Goal: Task Accomplishment & Management: Use online tool/utility

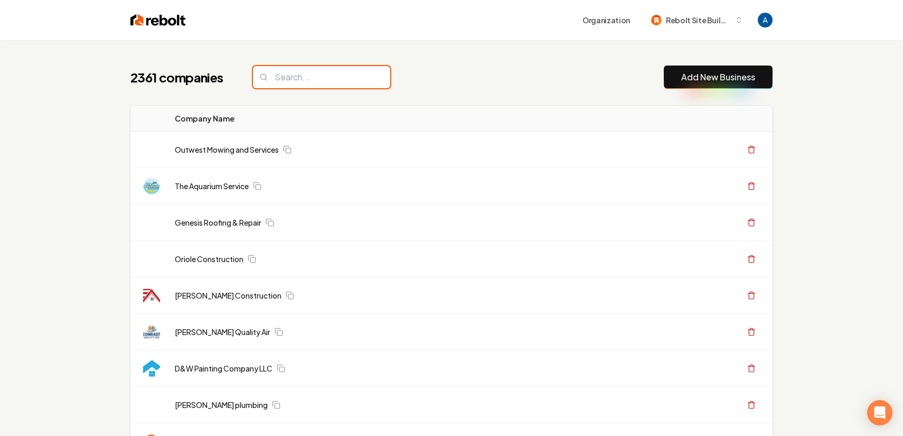
click at [284, 75] on input "search" at bounding box center [321, 77] width 137 height 22
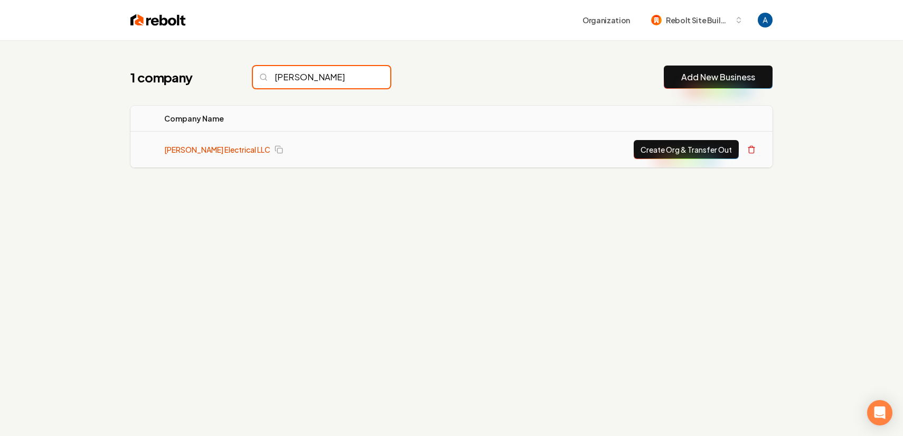
type input "[PERSON_NAME]"
click at [188, 152] on link "[PERSON_NAME] Electrical LLC" at bounding box center [217, 149] width 106 height 11
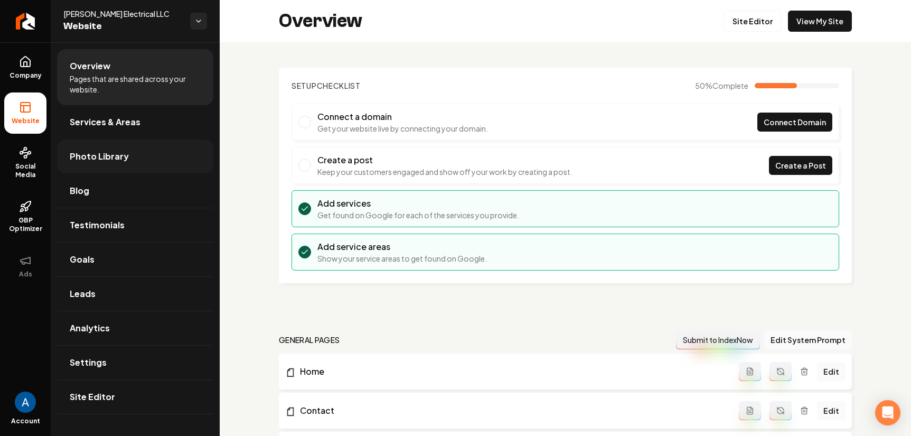
click at [97, 160] on span "Photo Library" at bounding box center [99, 156] width 59 height 13
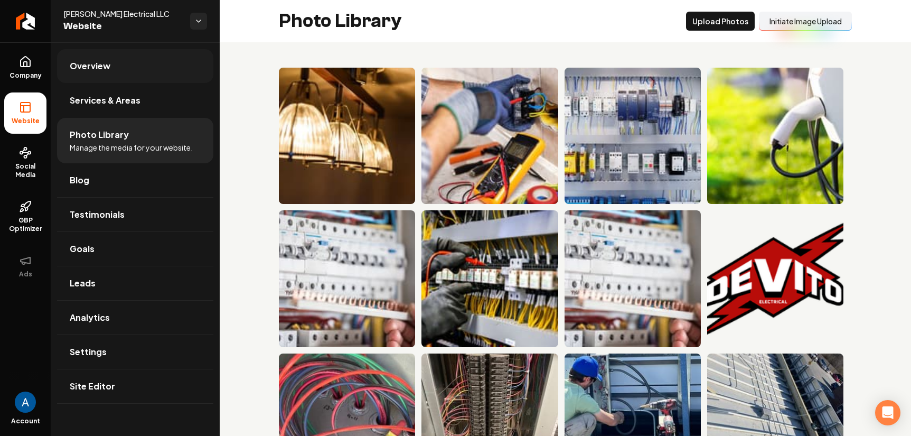
click at [87, 74] on link "Overview" at bounding box center [135, 66] width 156 height 34
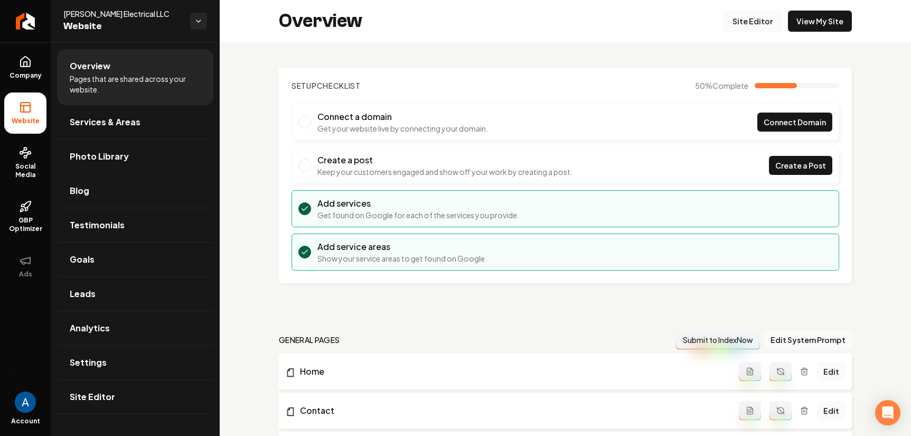
click at [749, 25] on link "Site Editor" at bounding box center [753, 21] width 58 height 21
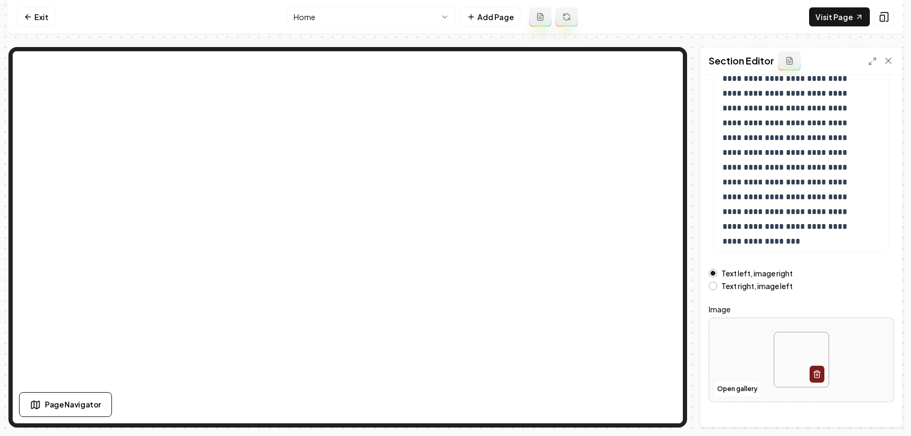
scroll to position [135, 0]
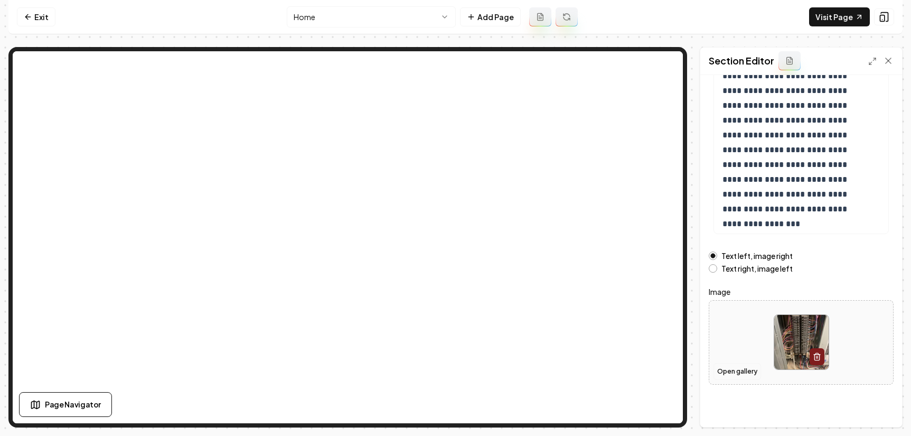
click at [724, 371] on button "Open gallery" at bounding box center [738, 371] width 48 height 17
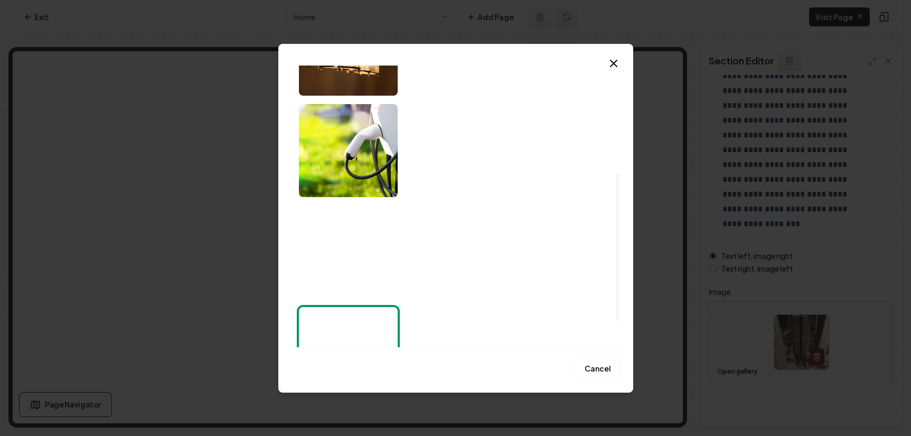
scroll to position [214, 0]
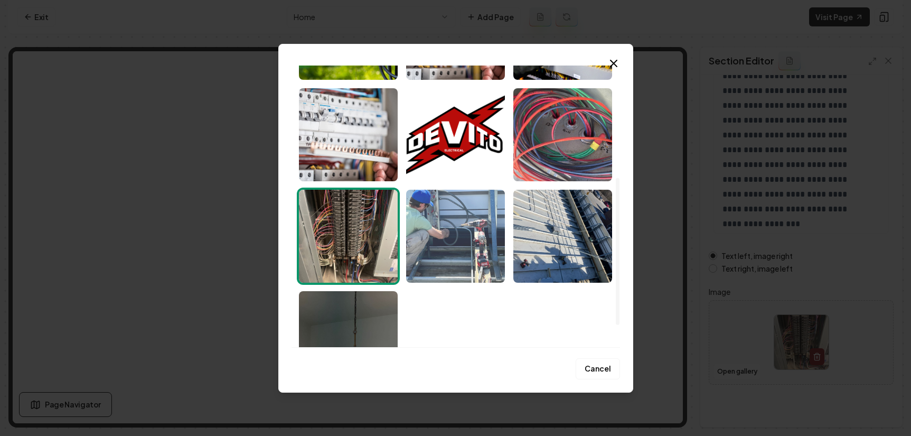
click at [442, 252] on img "Select image image_68c84d265c7cd75eb8f20b55.jpeg" at bounding box center [455, 236] width 99 height 93
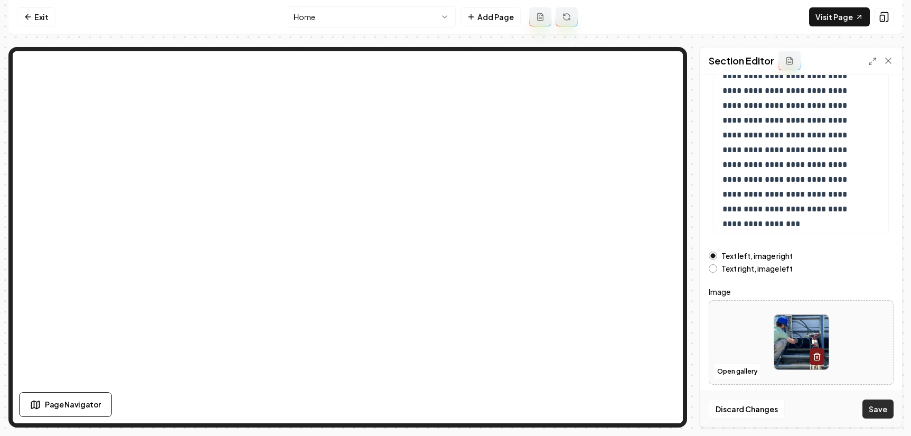
click at [881, 410] on button "Save" at bounding box center [878, 408] width 31 height 19
click at [733, 373] on button "Open gallery" at bounding box center [738, 371] width 48 height 17
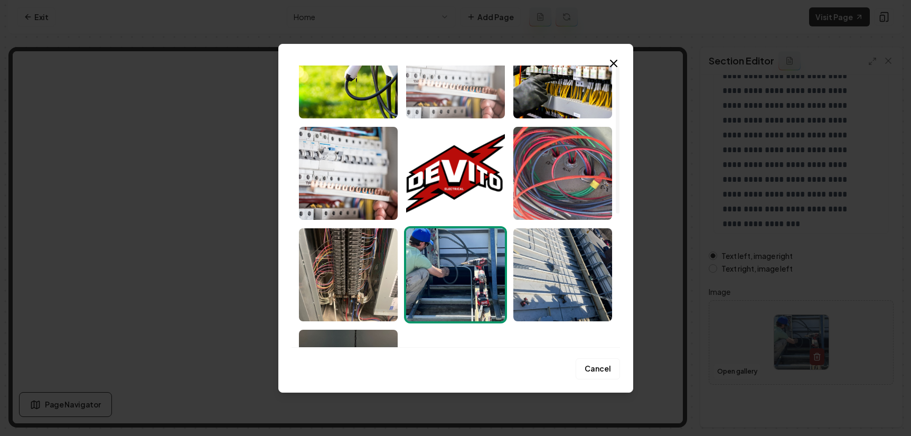
scroll to position [255, 0]
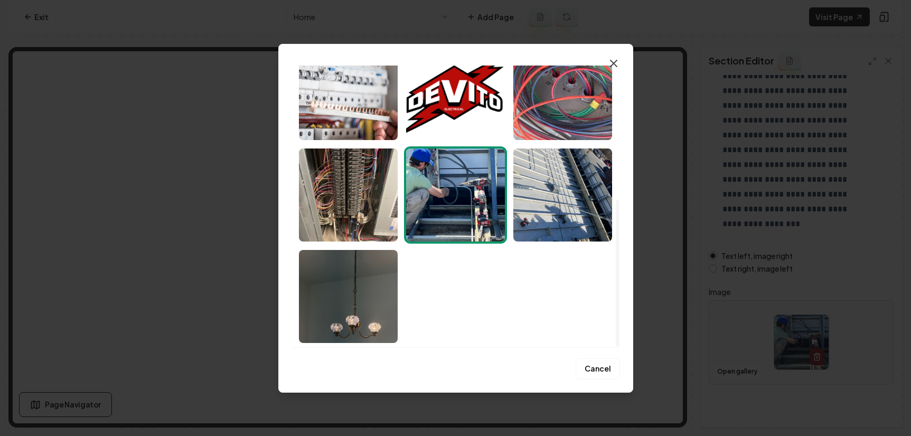
click at [614, 59] on icon "button" at bounding box center [613, 63] width 13 height 13
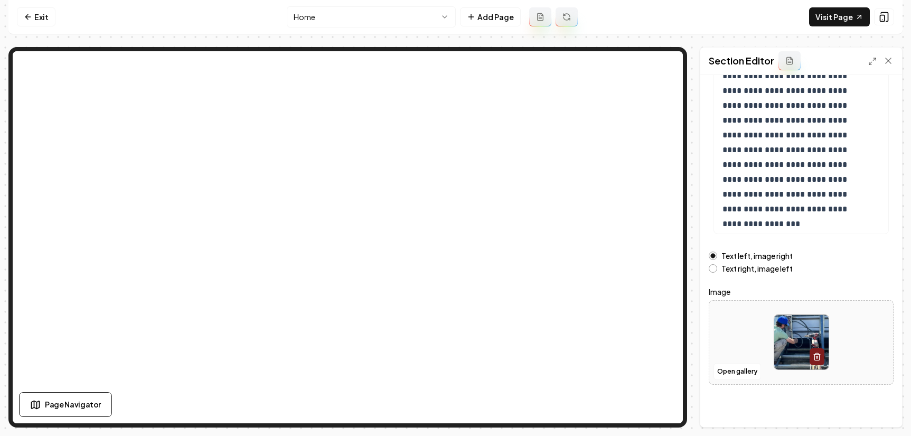
scroll to position [0, 0]
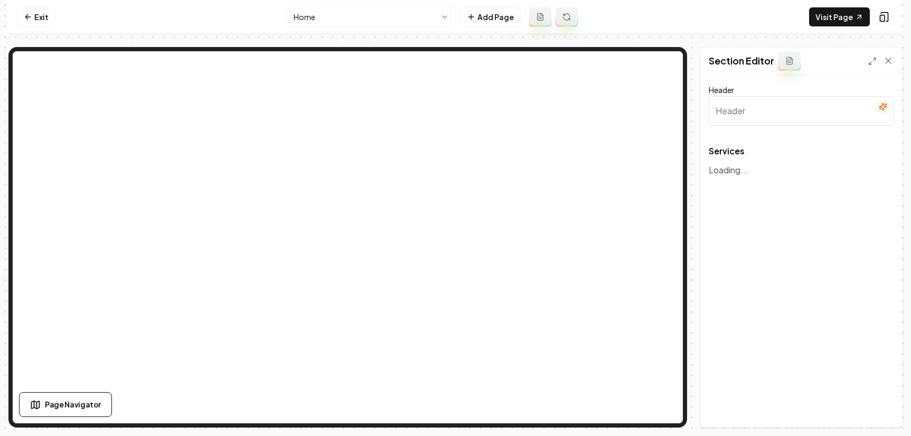
type input "Our Residential Electrical Services"
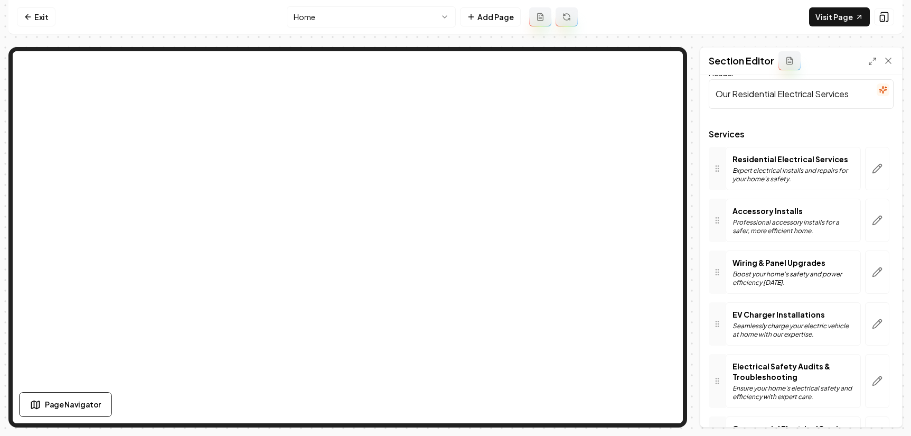
scroll to position [98, 0]
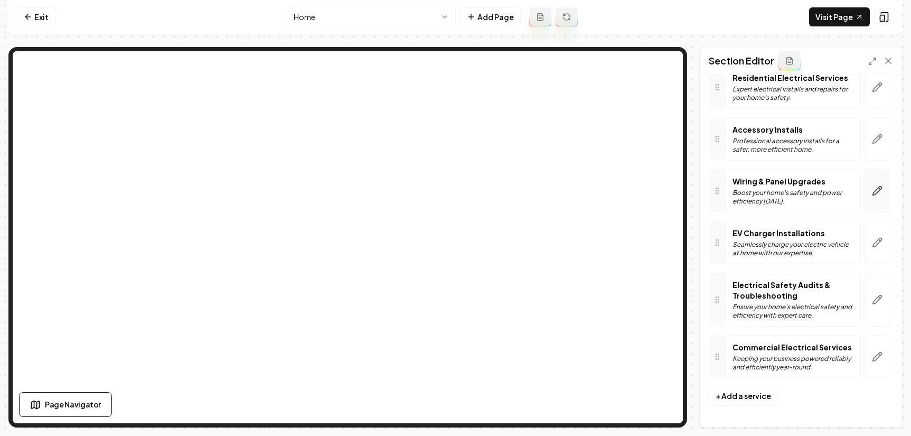
click at [872, 190] on icon "button" at bounding box center [877, 190] width 11 height 11
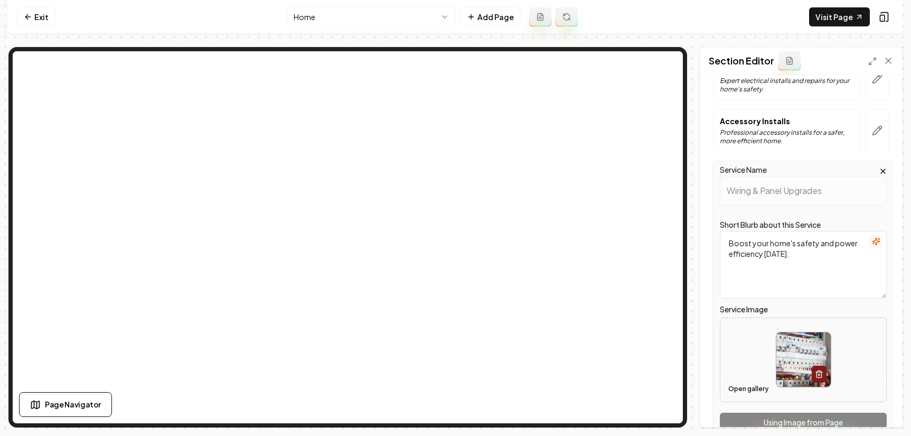
scroll to position [174, 0]
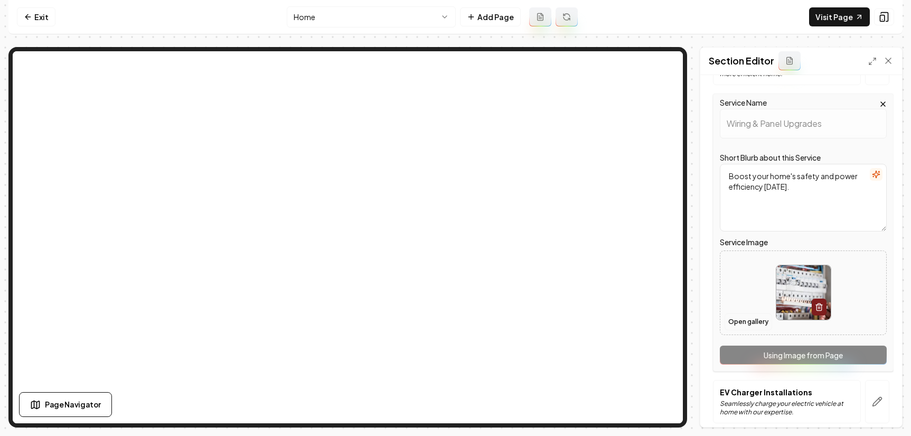
click at [738, 325] on button "Open gallery" at bounding box center [749, 321] width 48 height 17
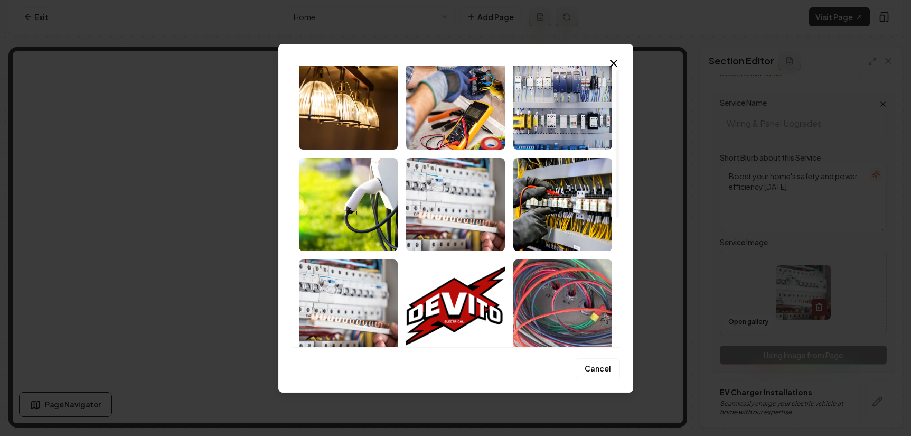
scroll to position [255, 0]
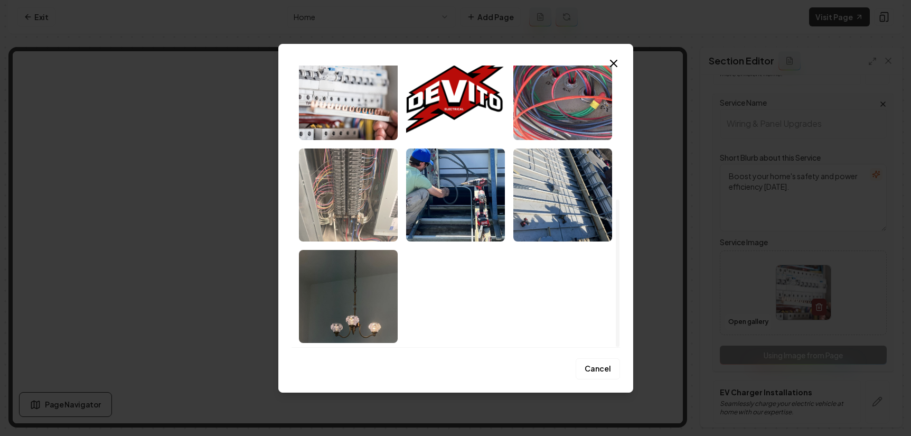
click at [336, 198] on img "Select image image_68c84d265c7cd75eb8f20d2a.jpeg" at bounding box center [348, 194] width 99 height 93
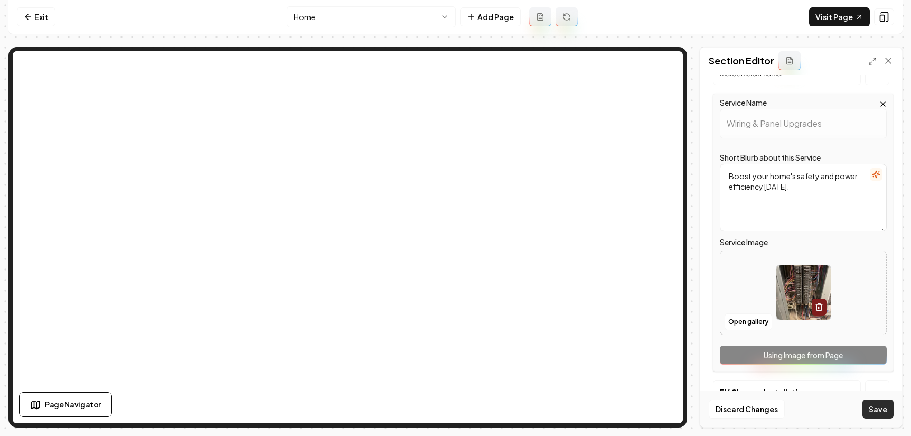
click at [873, 404] on button "Save" at bounding box center [878, 408] width 31 height 19
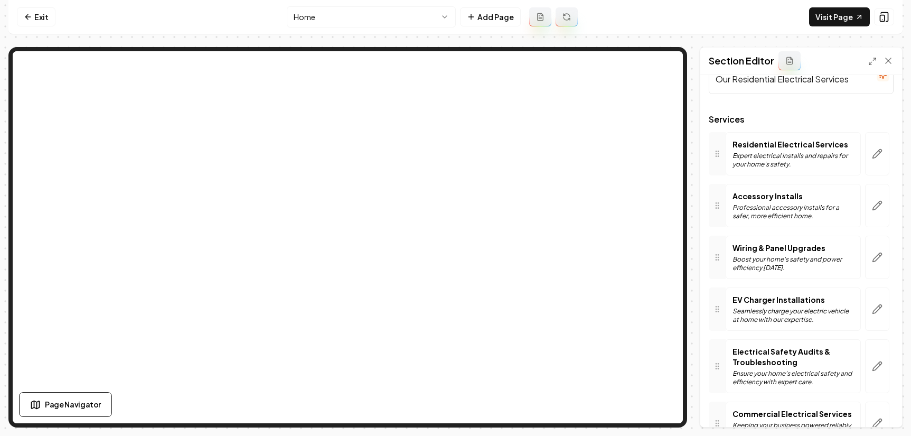
scroll to position [98, 0]
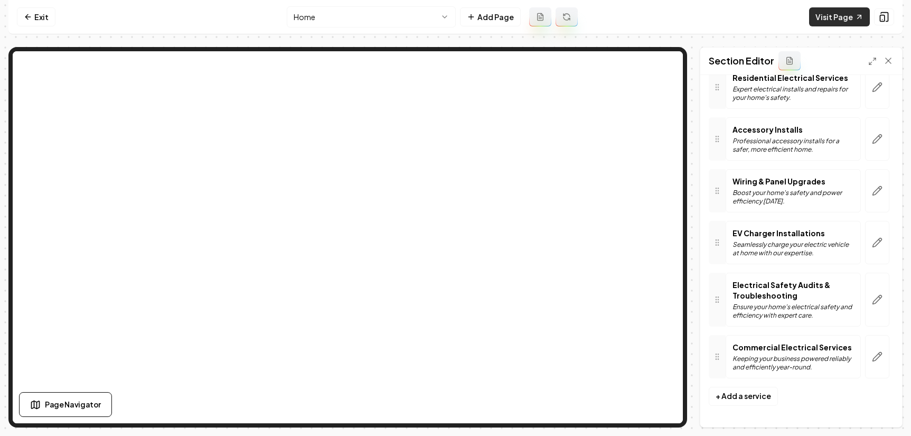
click at [853, 23] on link "Visit Page" at bounding box center [839, 16] width 61 height 19
click at [819, 13] on link "Visit Page" at bounding box center [839, 16] width 61 height 19
click at [819, 21] on link "Visit Page" at bounding box center [839, 16] width 61 height 19
click at [33, 20] on link "Exit" at bounding box center [36, 16] width 39 height 19
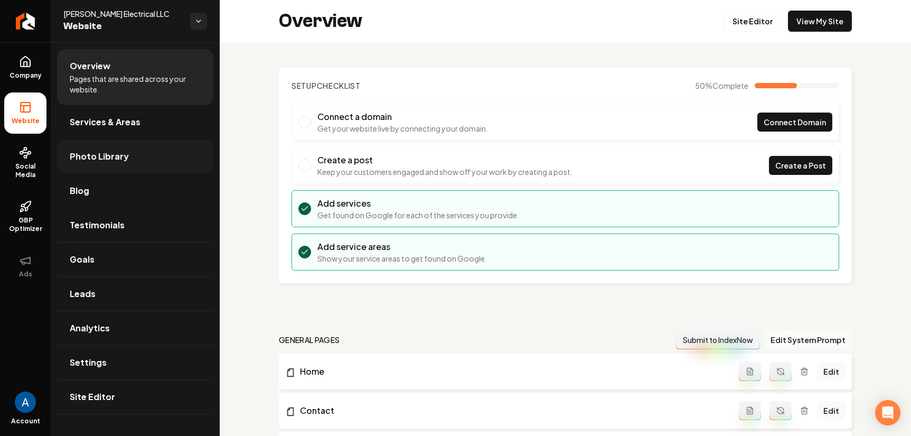
click at [83, 151] on span "Photo Library" at bounding box center [99, 156] width 59 height 13
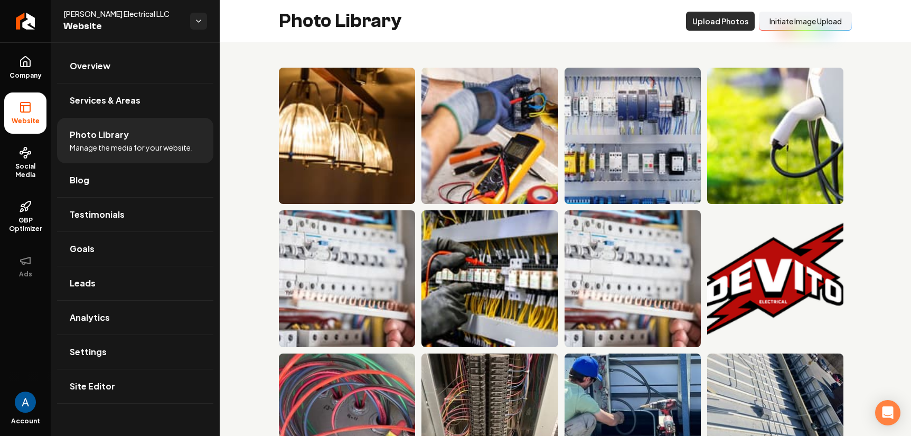
click at [706, 30] on button "Upload Photos" at bounding box center [720, 21] width 69 height 19
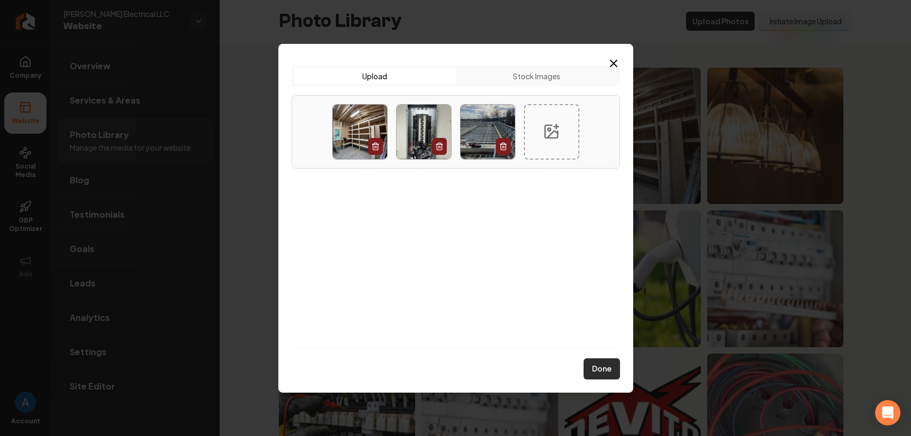
click at [605, 366] on button "Done" at bounding box center [602, 368] width 36 height 21
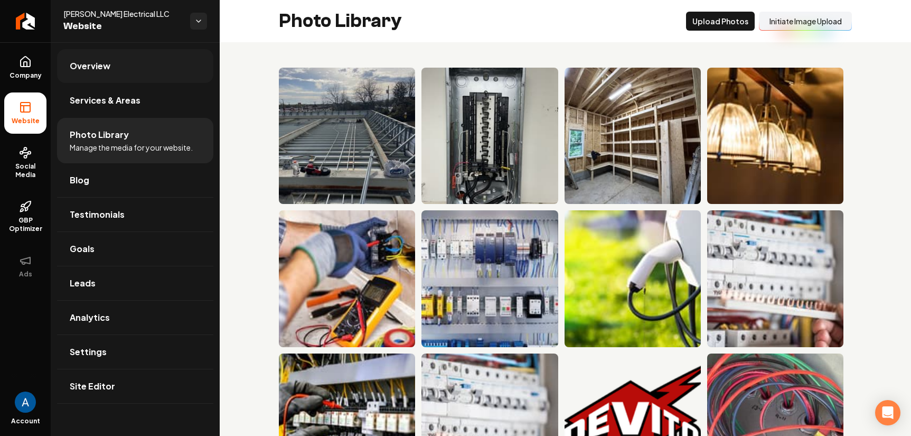
click at [80, 69] on span "Overview" at bounding box center [90, 66] width 41 height 13
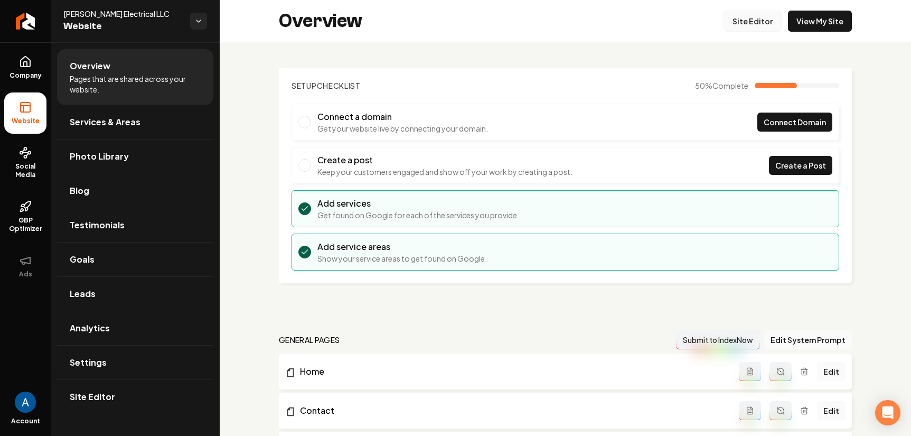
click at [761, 22] on link "Site Editor" at bounding box center [753, 21] width 58 height 21
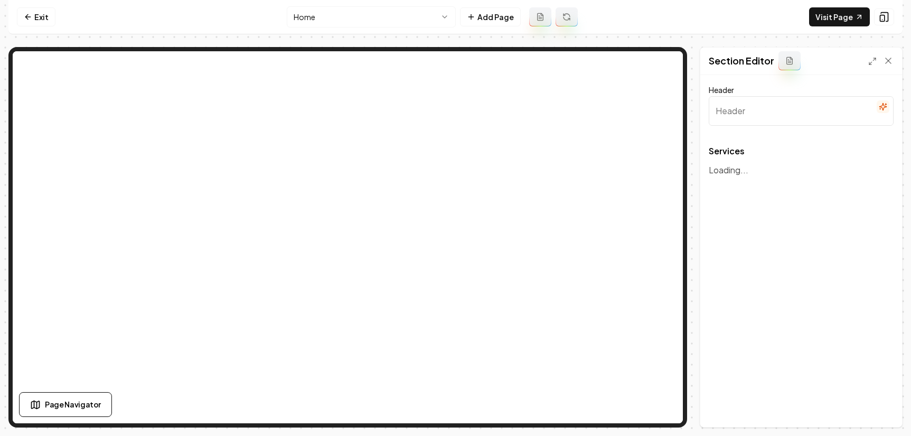
type input "Our Residential Electrical Services"
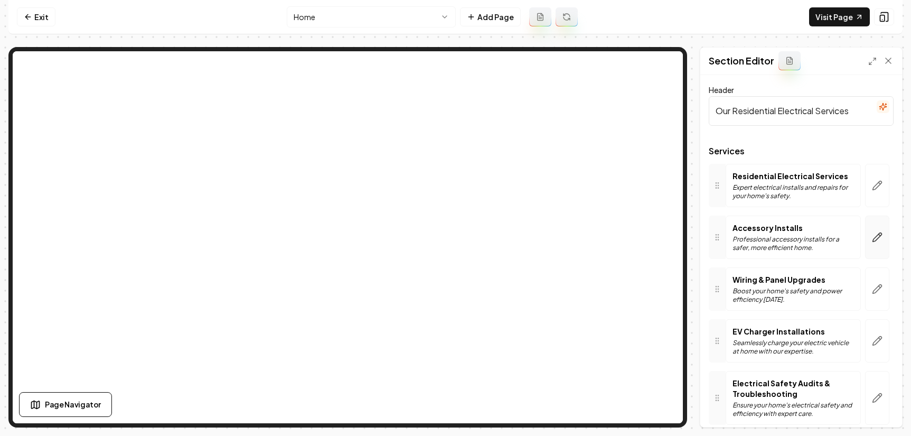
click at [873, 237] on icon "button" at bounding box center [877, 236] width 9 height 9
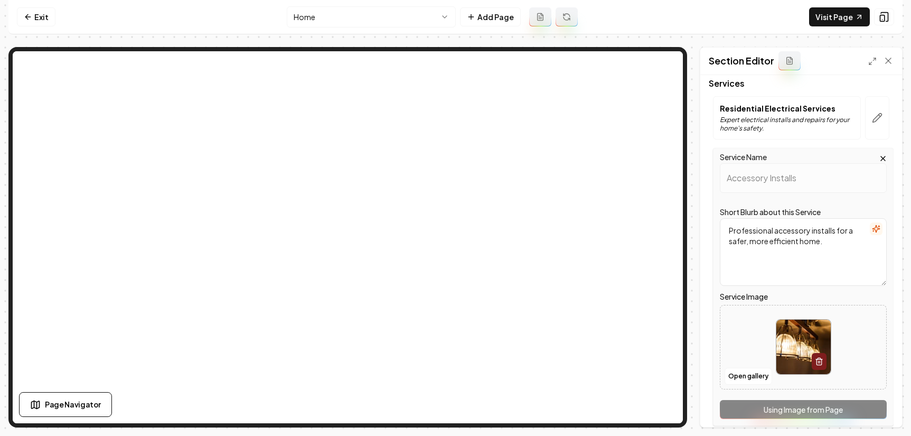
scroll to position [81, 0]
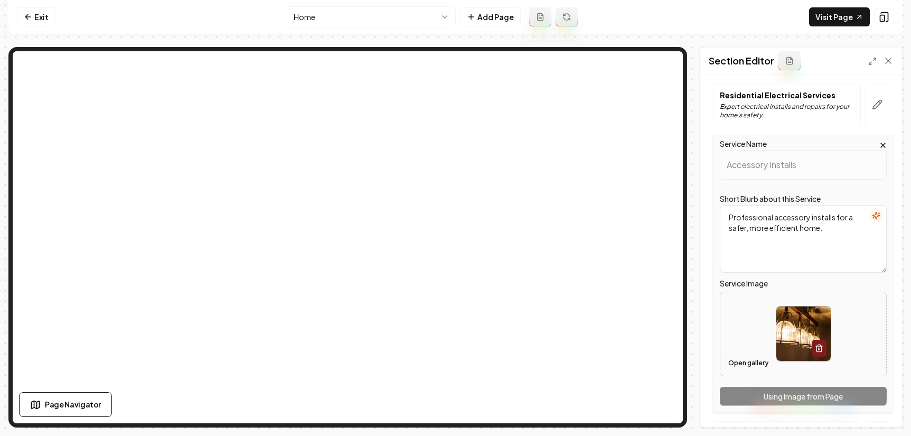
click at [753, 364] on button "Open gallery" at bounding box center [749, 362] width 48 height 17
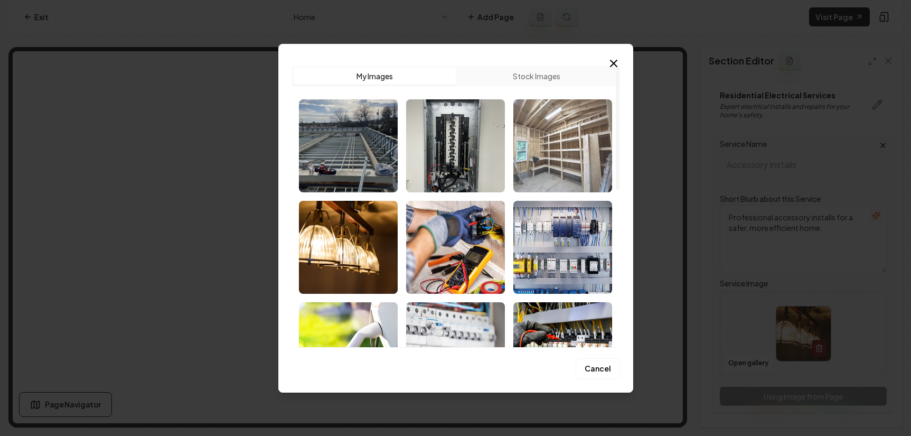
click at [546, 142] on img "Select image image_68c856335c7cd75eb82b3452.jpeg" at bounding box center [562, 145] width 99 height 93
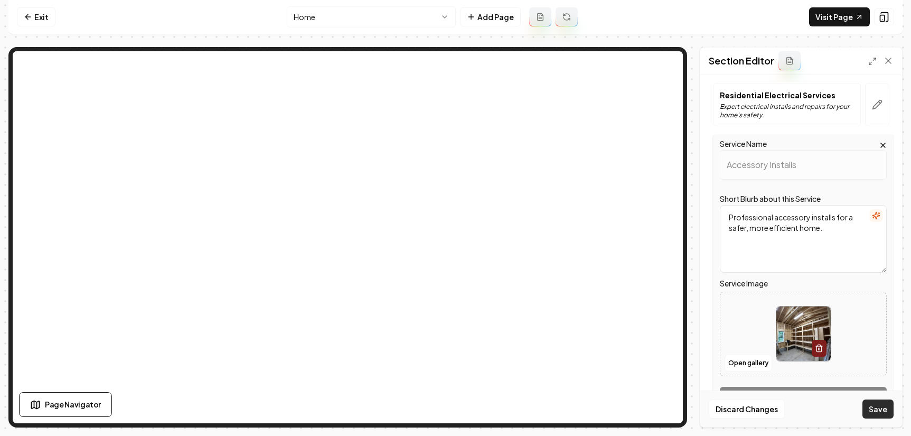
click at [888, 410] on button "Save" at bounding box center [878, 408] width 31 height 19
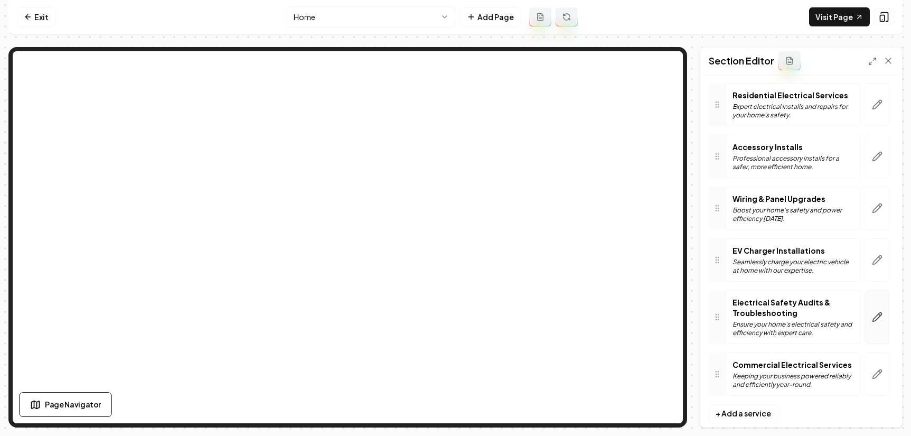
click at [872, 322] on icon "button" at bounding box center [877, 317] width 11 height 11
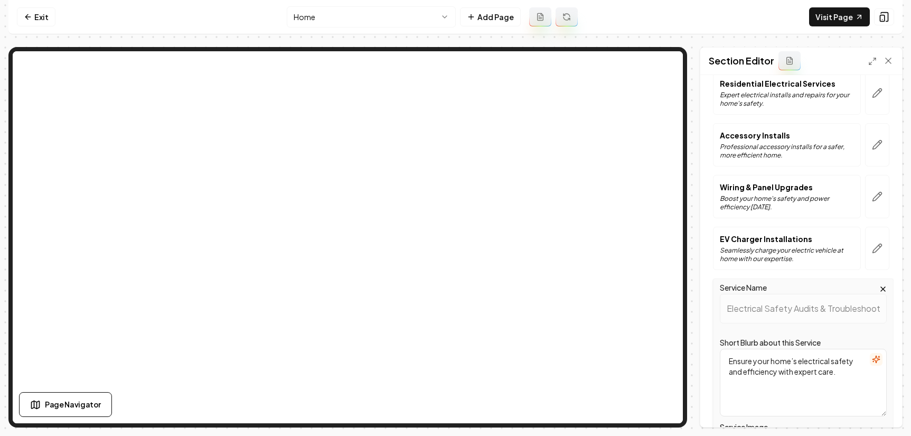
scroll to position [234, 0]
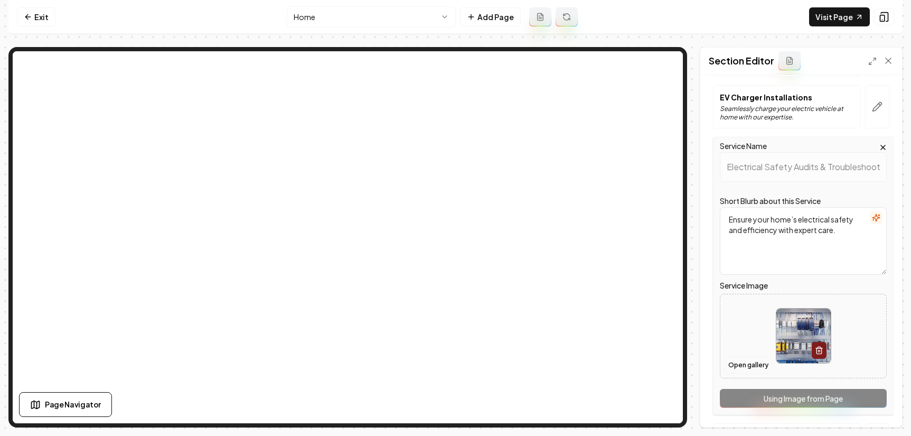
click at [739, 361] on button "Open gallery" at bounding box center [749, 365] width 48 height 17
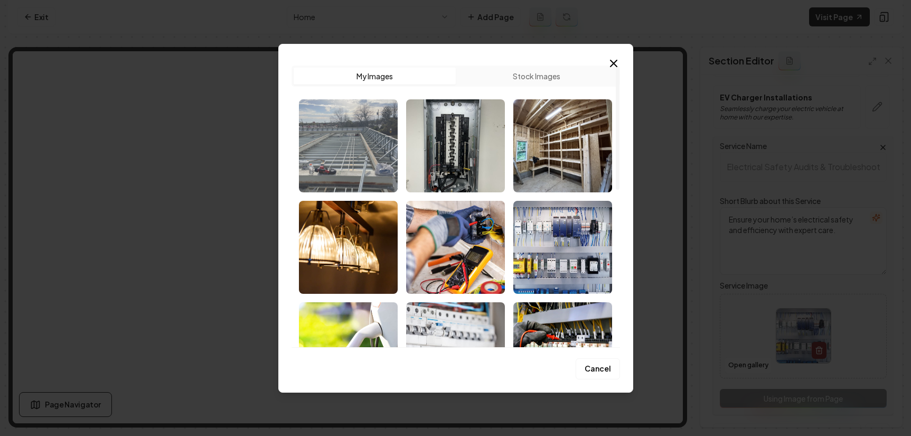
click at [329, 149] on img "Select image image_68c856405c7cd75eb82bed5d.jpeg" at bounding box center [348, 145] width 99 height 93
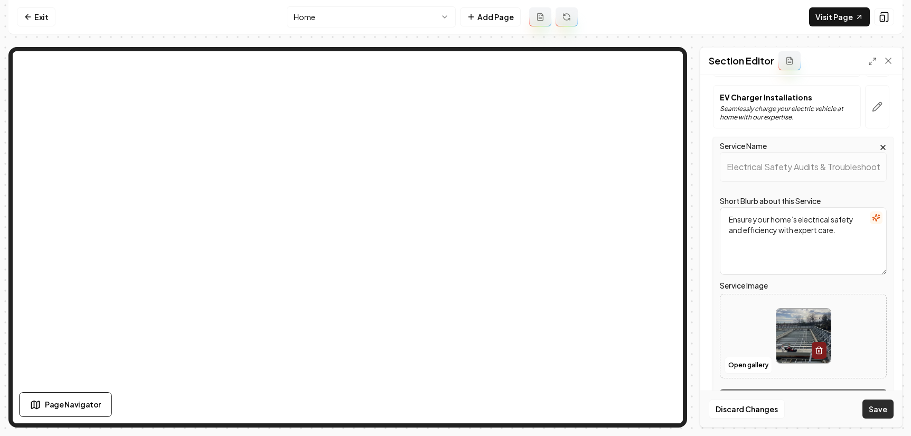
click at [878, 413] on button "Save" at bounding box center [878, 408] width 31 height 19
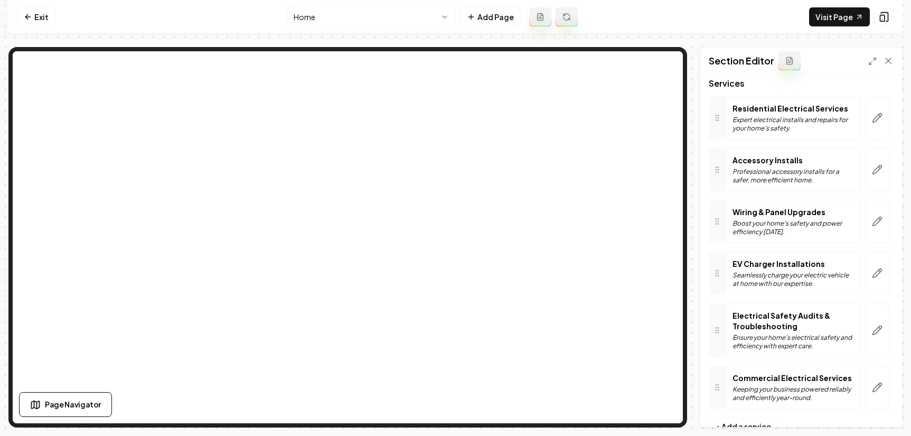
scroll to position [0, 0]
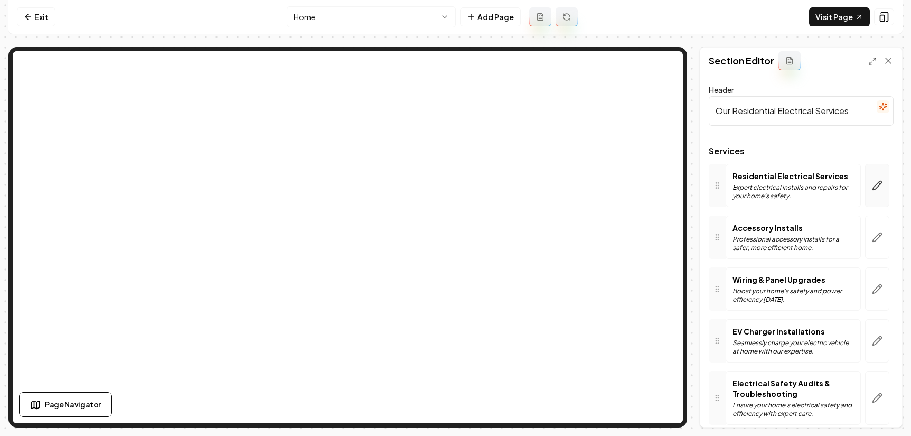
click at [872, 188] on icon "button" at bounding box center [877, 185] width 11 height 11
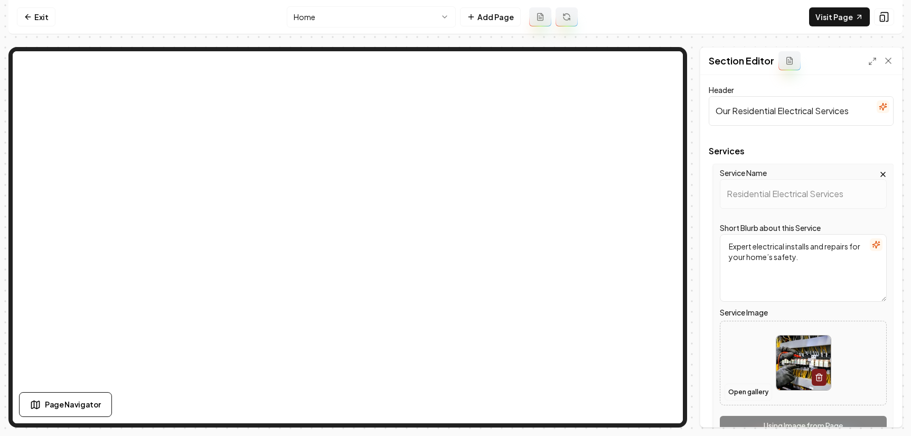
click at [745, 393] on button "Open gallery" at bounding box center [749, 391] width 48 height 17
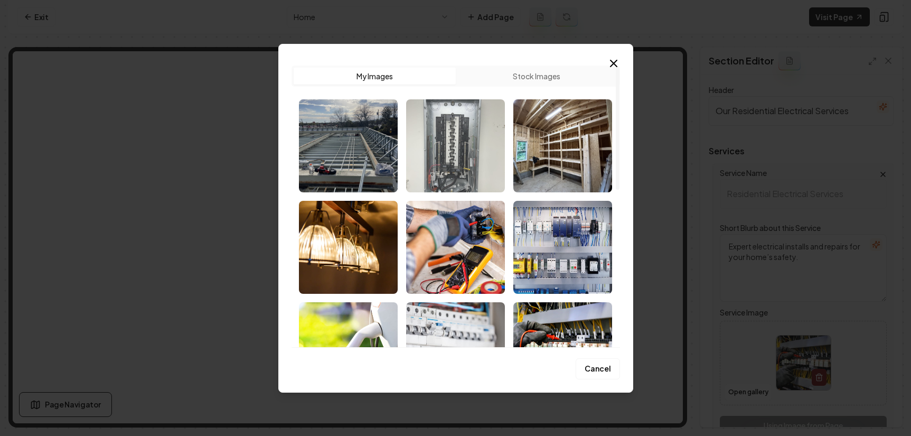
click at [441, 155] on img "Select image image_68c8563a5c7cd75eb82b9d02.jpeg" at bounding box center [455, 145] width 99 height 93
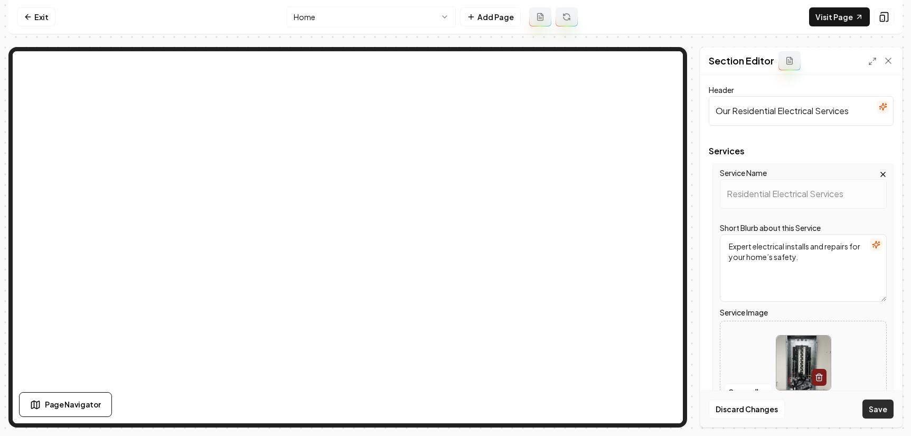
click at [879, 408] on button "Save" at bounding box center [878, 408] width 31 height 19
